Goal: Information Seeking & Learning: Find specific fact

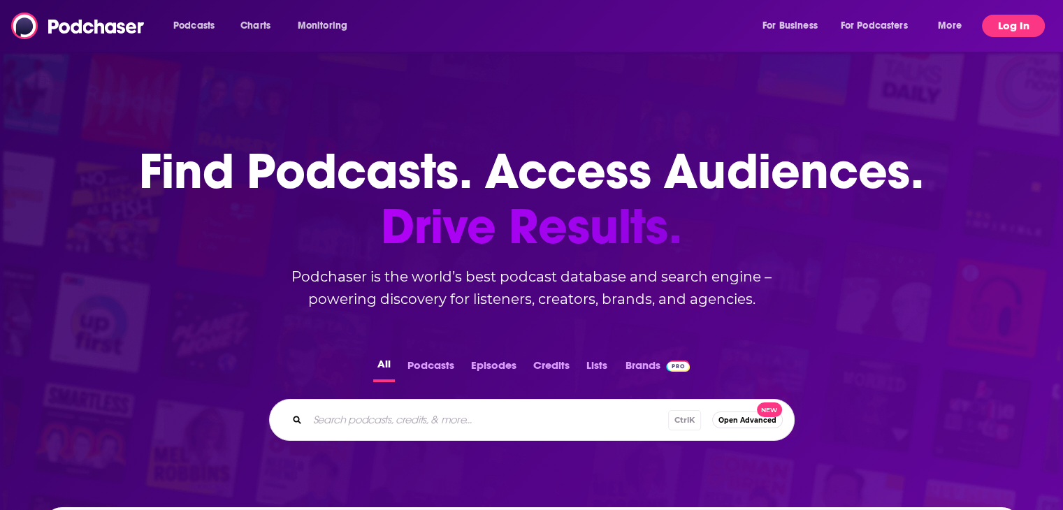
click at [995, 20] on button "Log In" at bounding box center [1013, 26] width 63 height 22
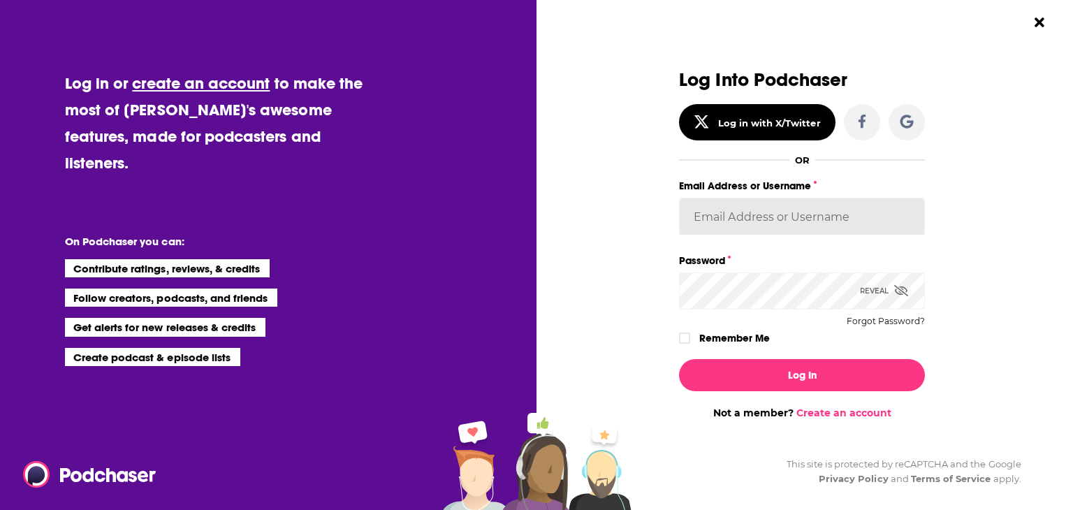
click at [728, 216] on input "Email Address or Username" at bounding box center [802, 217] width 246 height 38
type input "Aly1Mom"
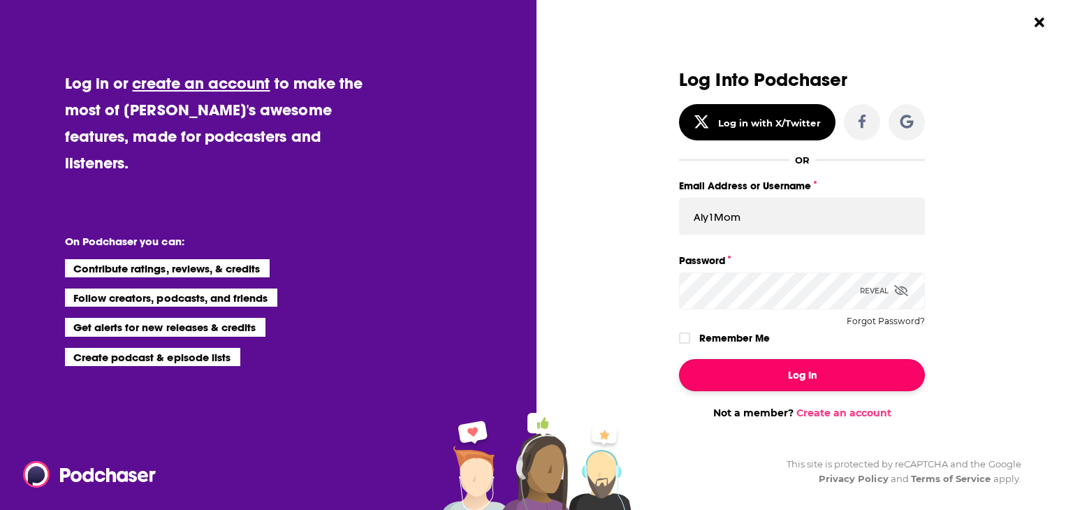
click at [762, 364] on button "Log In" at bounding box center [802, 375] width 246 height 32
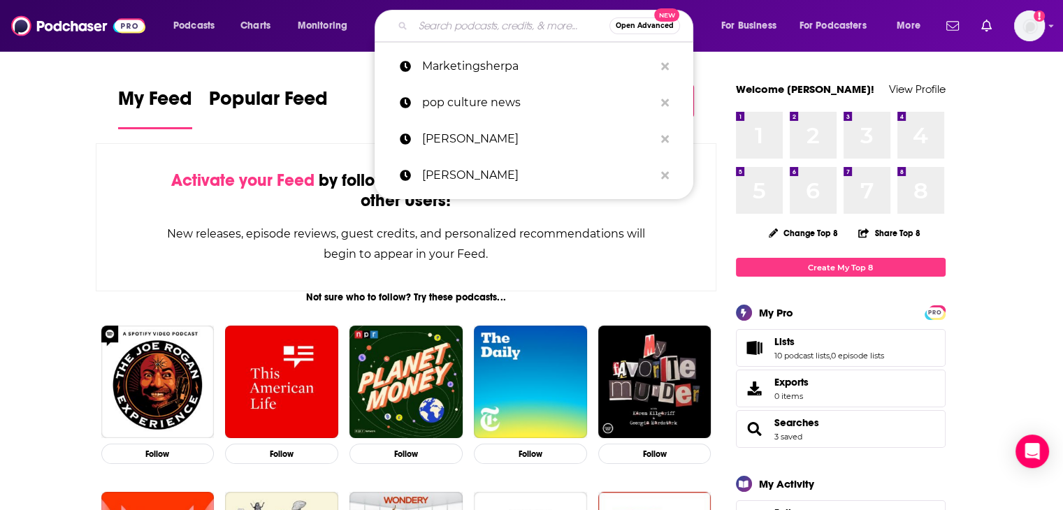
click at [451, 15] on input "Search podcasts, credits, & more..." at bounding box center [511, 26] width 196 height 22
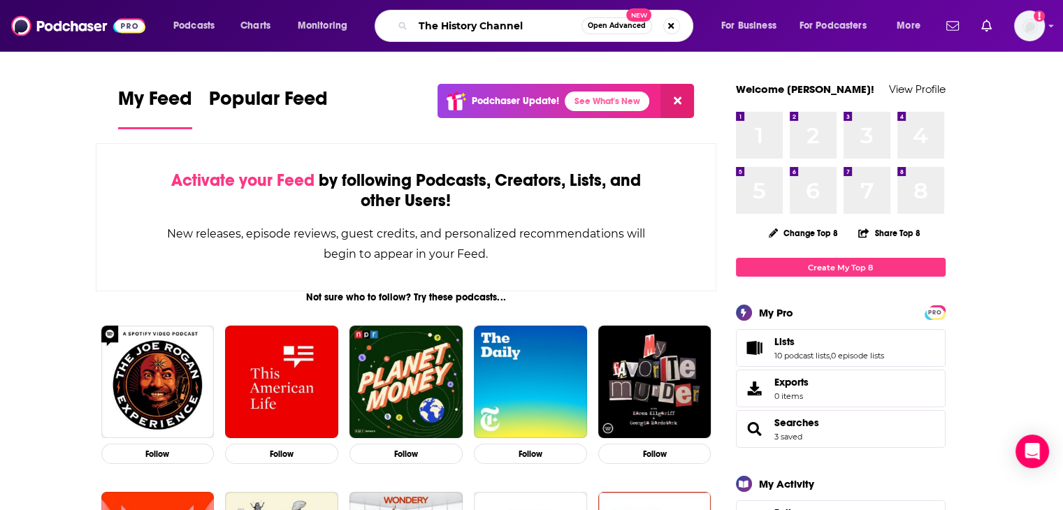
type input "The History Channel"
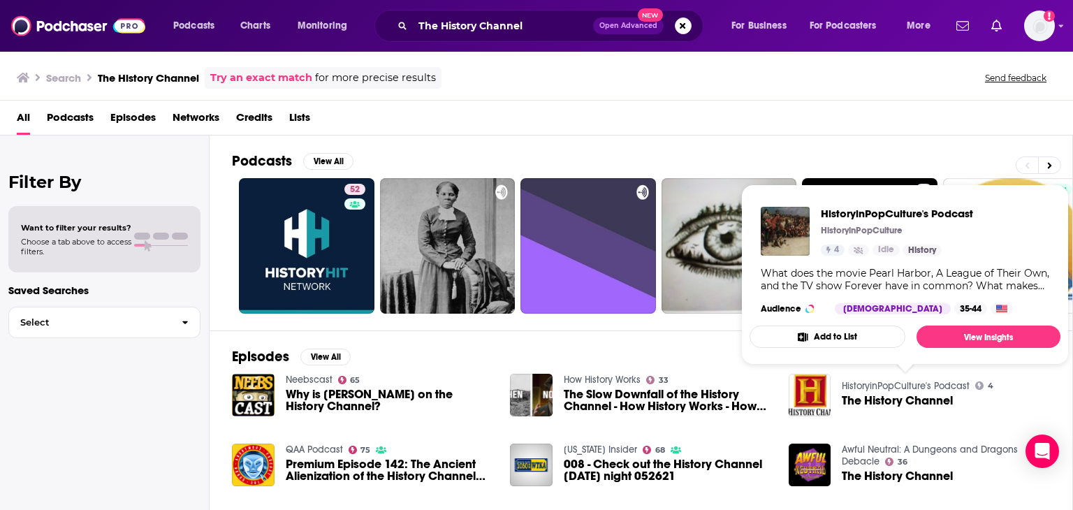
click at [887, 387] on link "HistoryinPopCulture's Podcast" at bounding box center [906, 386] width 128 height 12
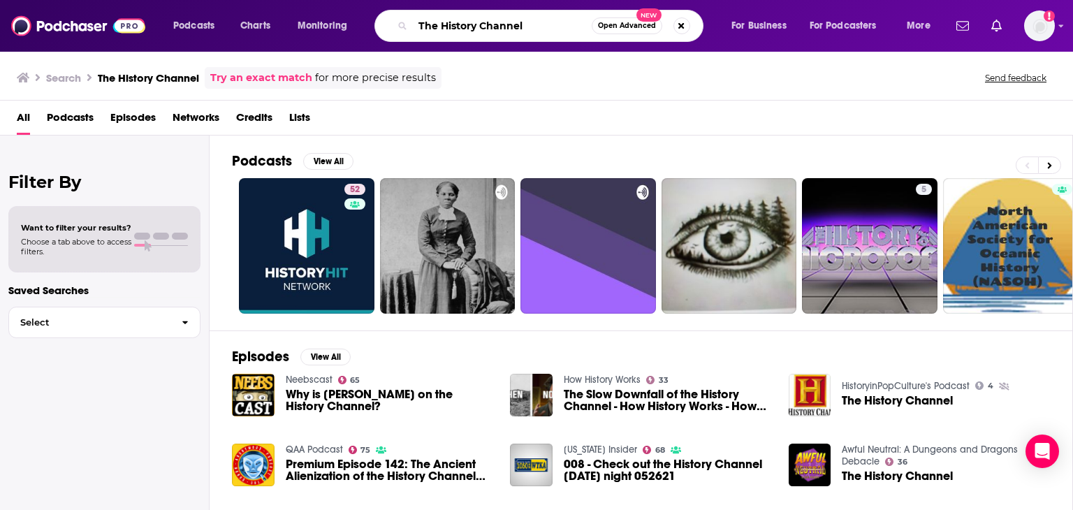
click at [541, 29] on input "The History Channel" at bounding box center [502, 26] width 179 height 22
type input "T"
type input "History this week"
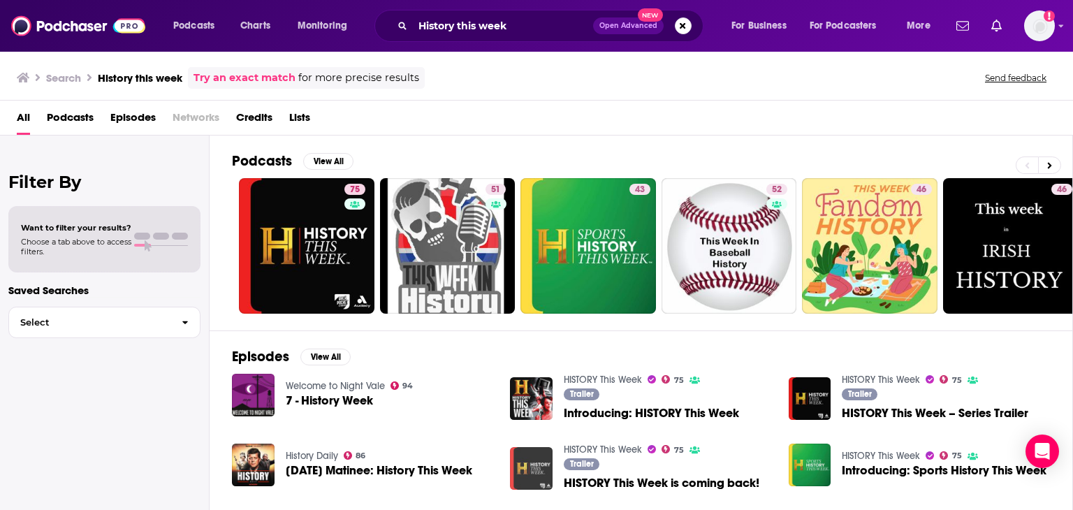
click at [533, 465] on img "HISTORY This Week is coming back!" at bounding box center [531, 468] width 43 height 43
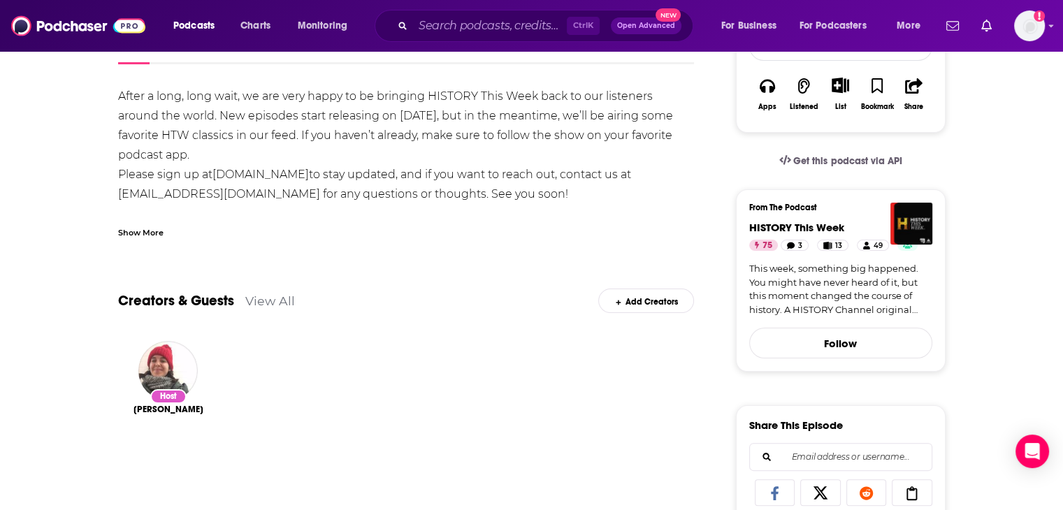
scroll to position [226, 0]
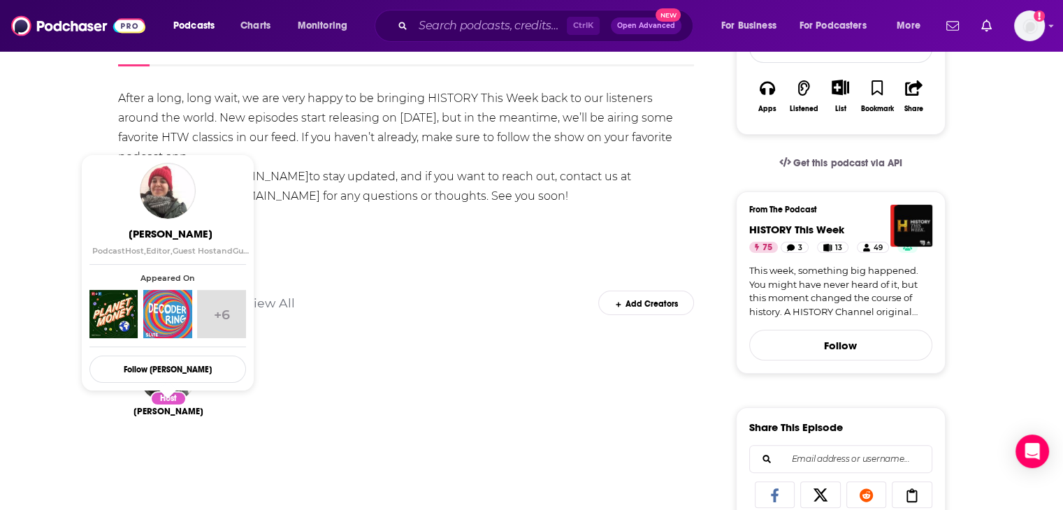
click at [159, 408] on span "[PERSON_NAME]" at bounding box center [168, 411] width 70 height 11
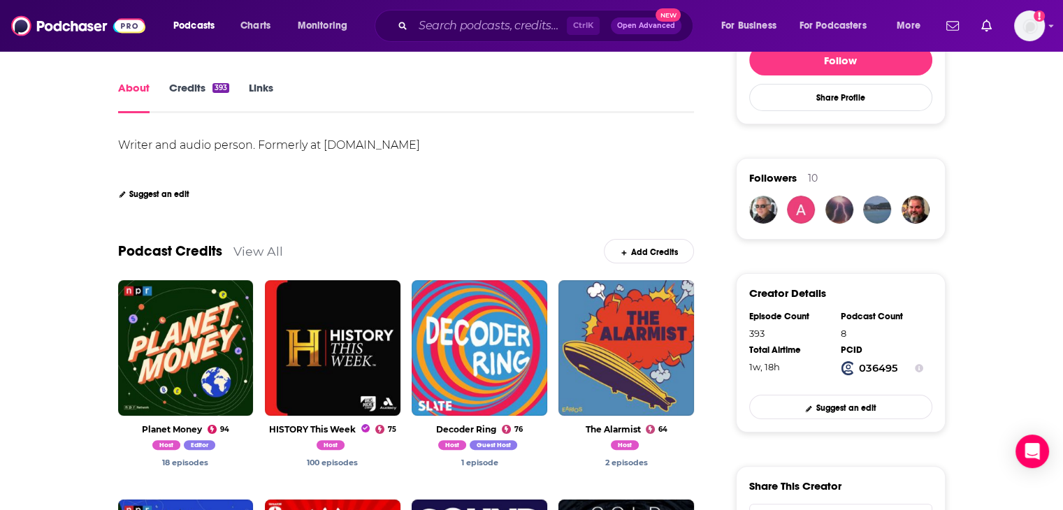
scroll to position [237, 0]
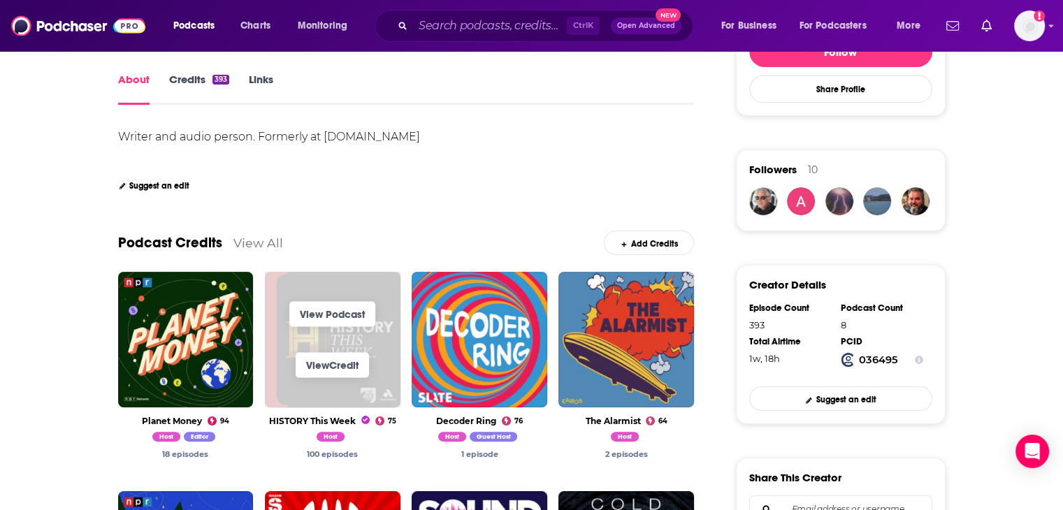
click at [330, 343] on span "View Credit" at bounding box center [333, 365] width 136 height 51
click at [328, 360] on link "View Credit" at bounding box center [332, 365] width 73 height 25
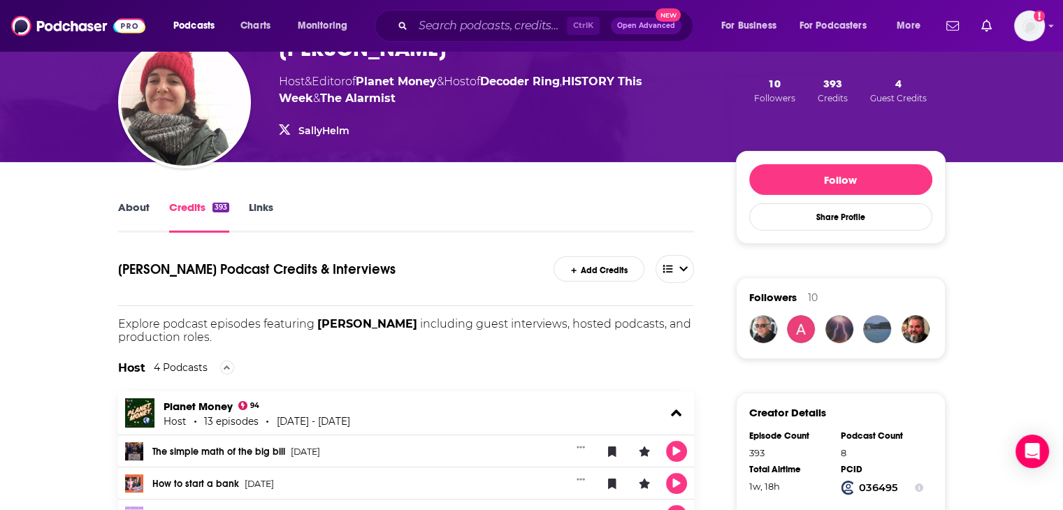
scroll to position [70, 0]
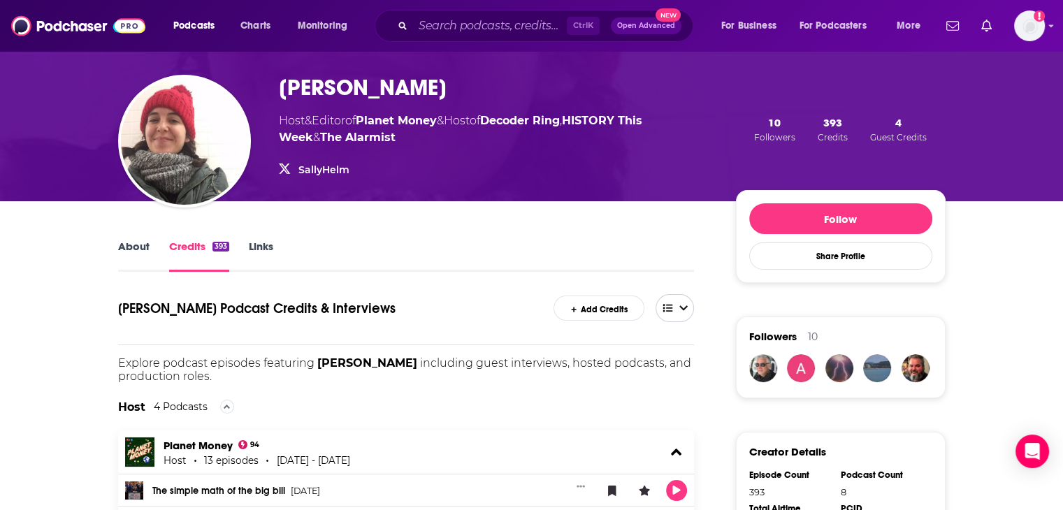
click at [671, 306] on icon "open menu" at bounding box center [668, 308] width 13 height 10
click at [671, 306] on icon "close menu" at bounding box center [668, 308] width 13 height 10
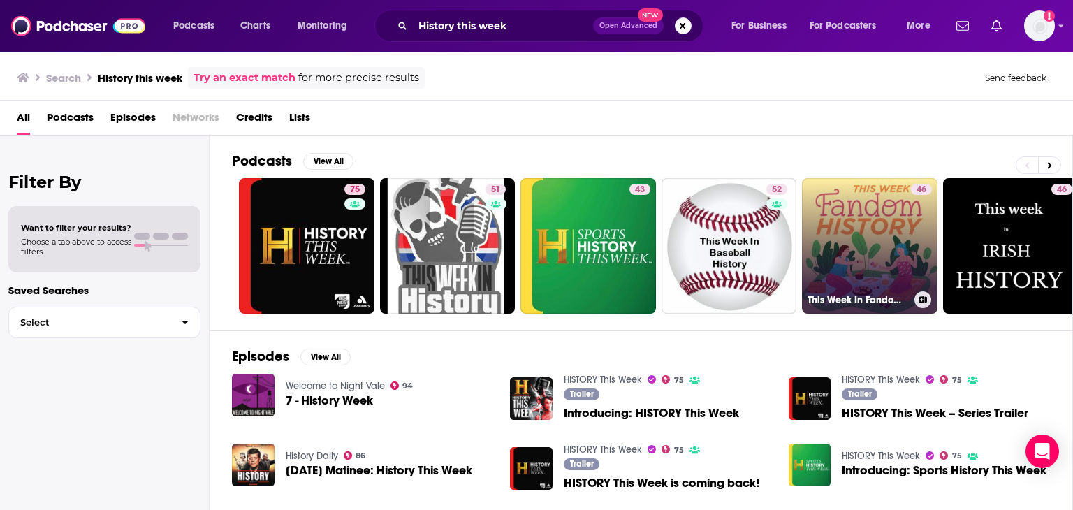
click at [859, 252] on link "46 This Week In Fandom History" at bounding box center [870, 246] width 136 height 136
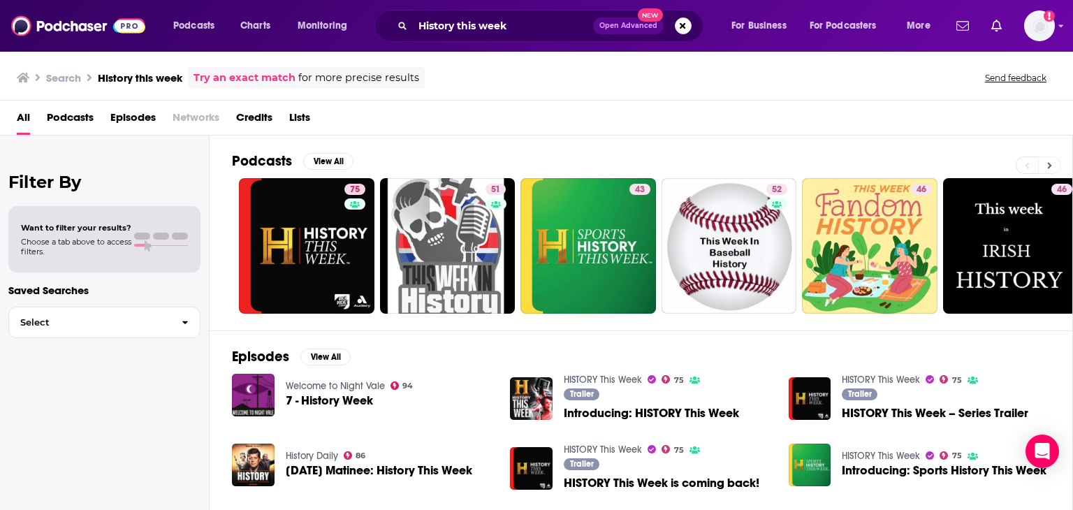
click at [1047, 166] on icon at bounding box center [1049, 166] width 5 height 10
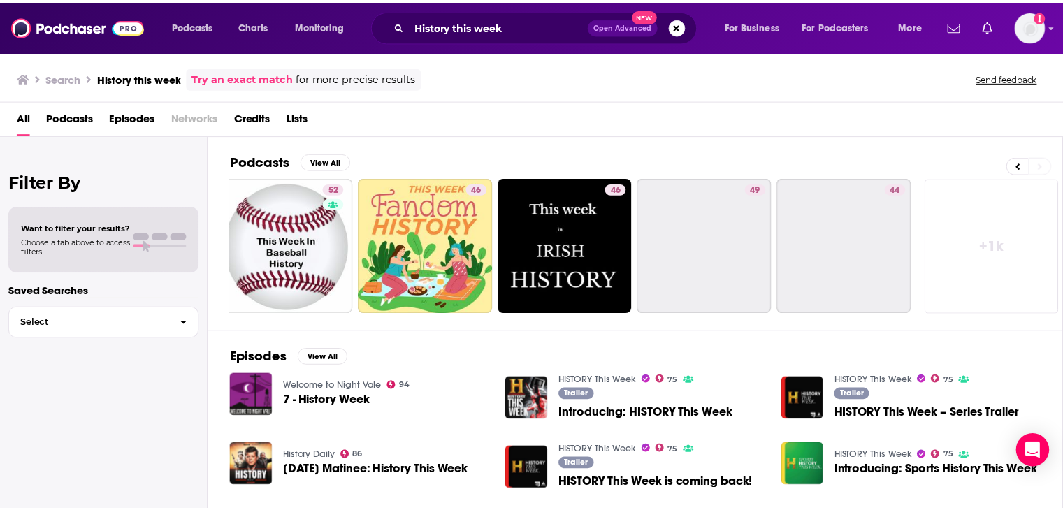
scroll to position [0, 442]
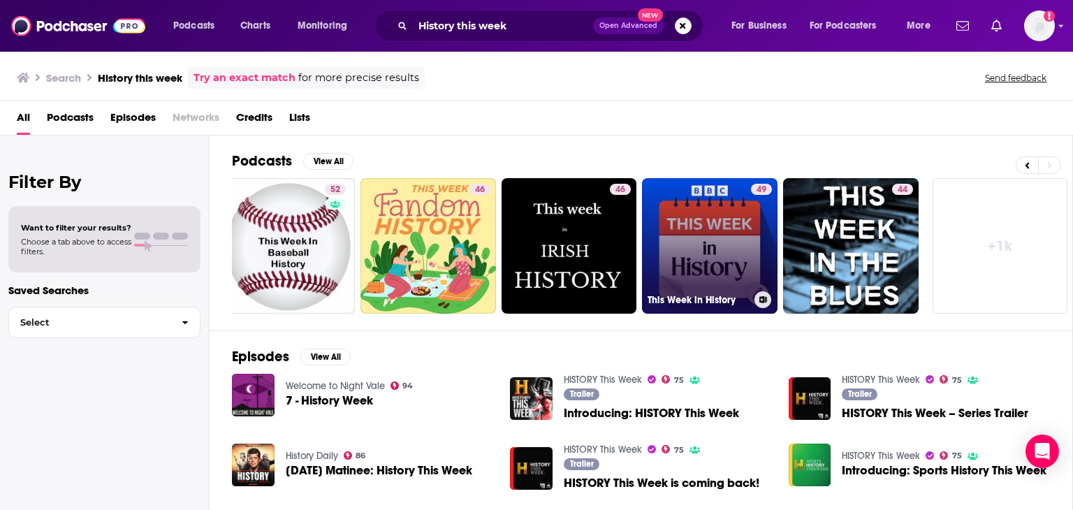
click at [711, 220] on link "49 This Week in History" at bounding box center [710, 246] width 136 height 136
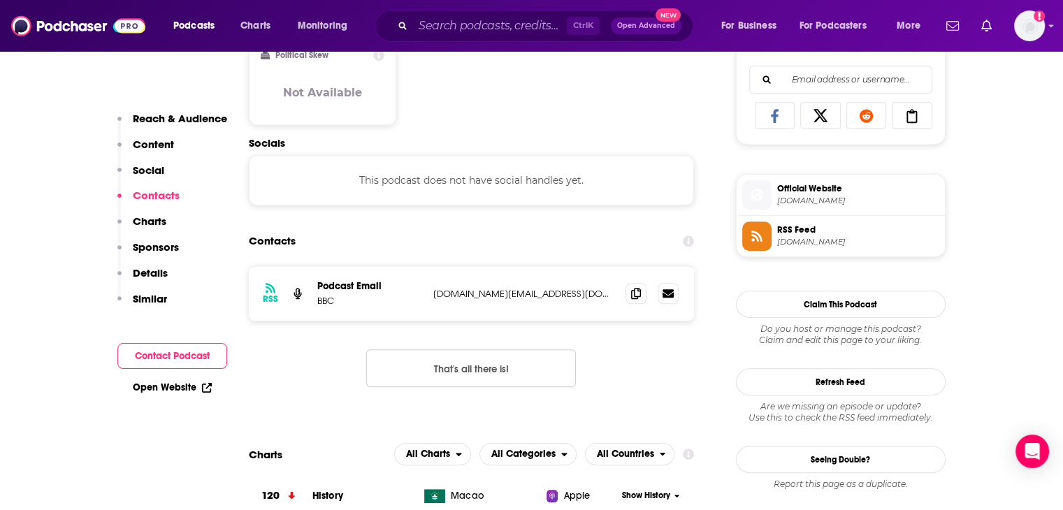
scroll to position [914, 0]
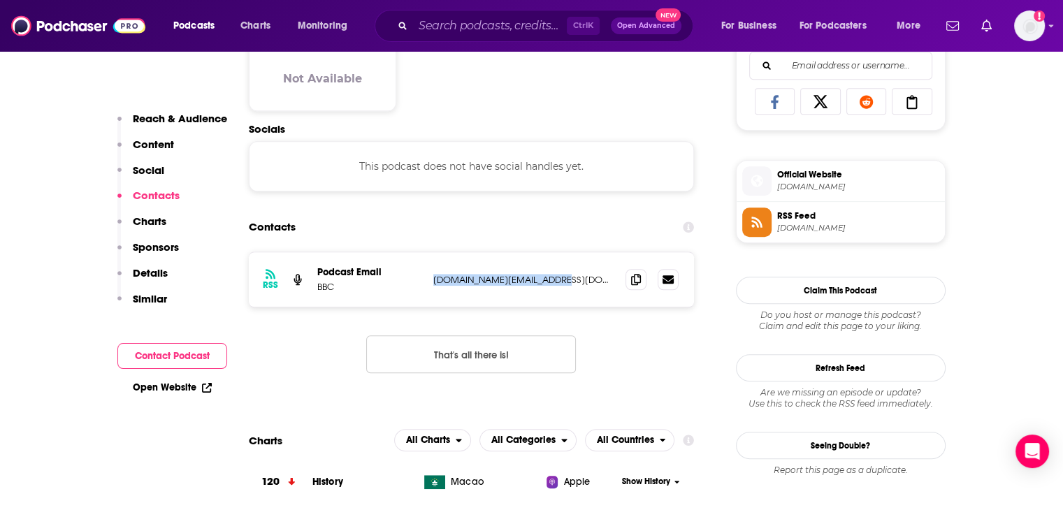
drag, startPoint x: 560, startPoint y: 277, endPoint x: 433, endPoint y: 284, distance: 127.4
click at [433, 284] on p "[DOMAIN_NAME][EMAIL_ADDRESS][DOMAIN_NAME]" at bounding box center [524, 280] width 182 height 12
copy p "[DOMAIN_NAME][EMAIL_ADDRESS][DOMAIN_NAME]"
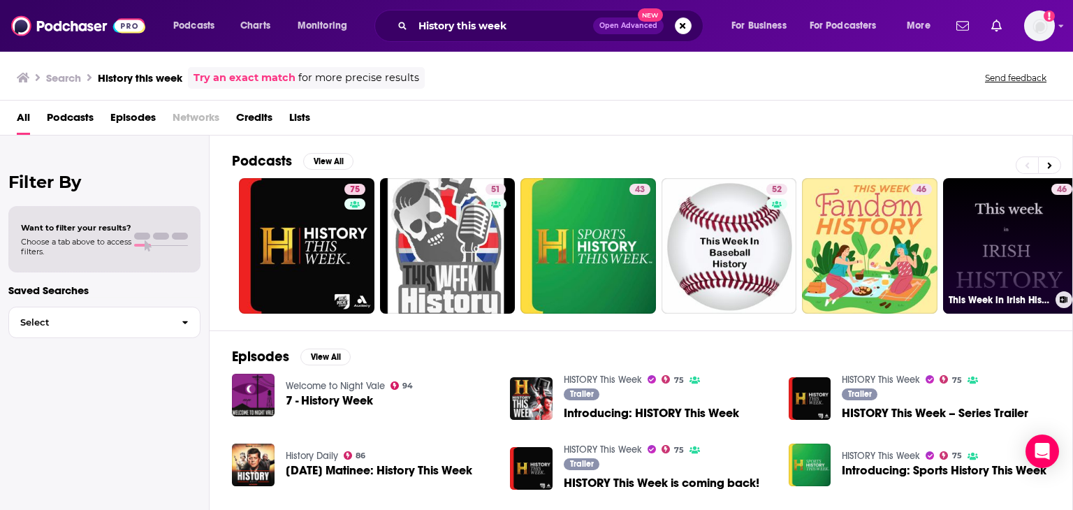
click at [1048, 240] on link "46 This Week in Irish History" at bounding box center [1011, 246] width 136 height 136
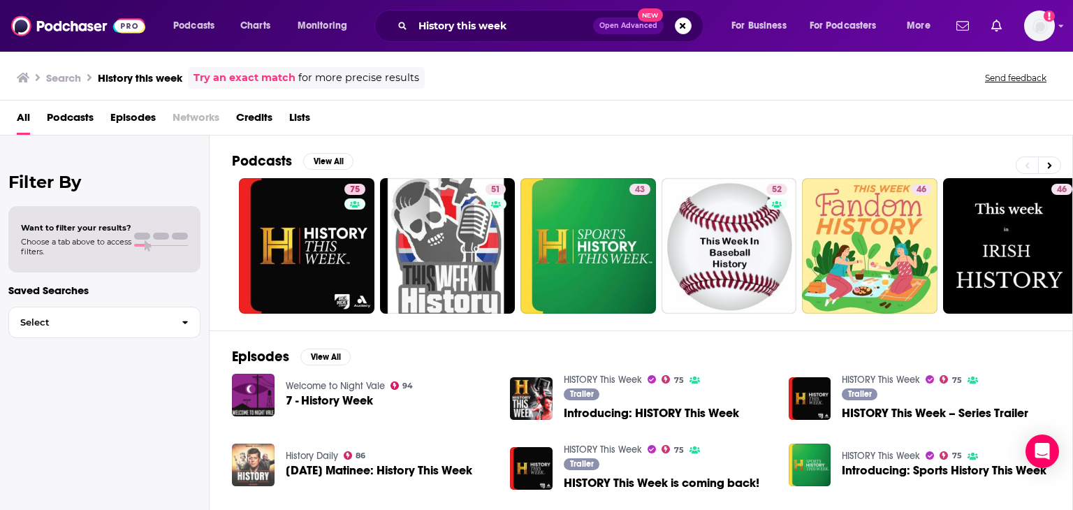
click at [253, 467] on img "Saturday Matinee: History This Week" at bounding box center [253, 465] width 43 height 43
